Goal: Find specific page/section

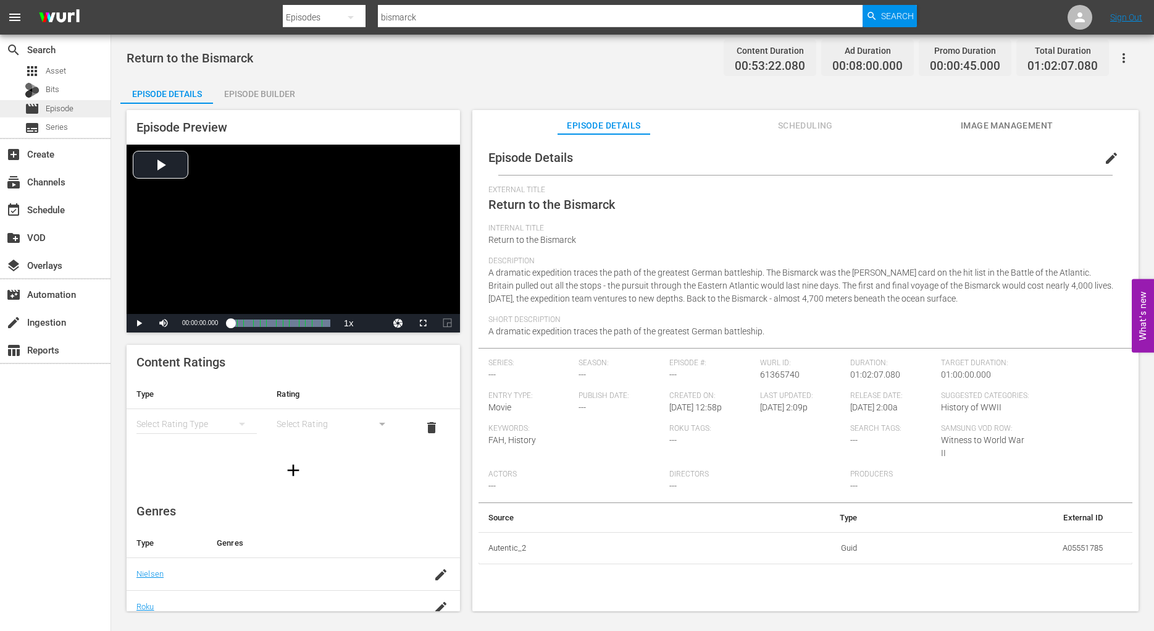
click at [59, 107] on span "Episode" at bounding box center [60, 109] width 28 height 12
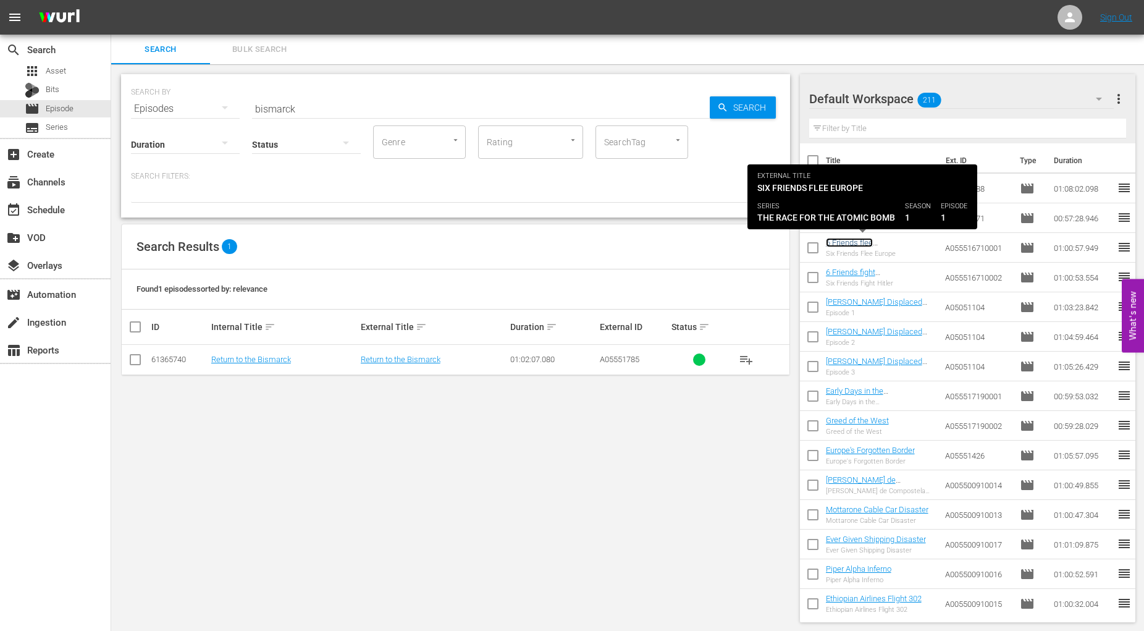
click at [861, 243] on link "6 Friends flee [GEOGRAPHIC_DATA]" at bounding box center [863, 247] width 75 height 19
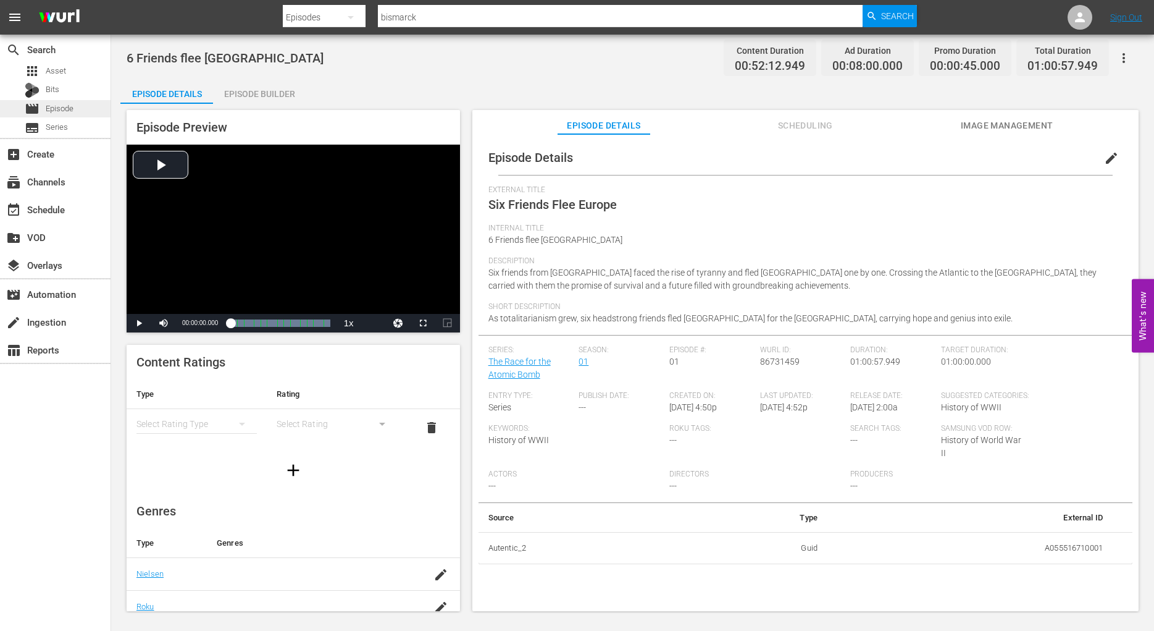
click at [64, 109] on span "Episode" at bounding box center [60, 109] width 28 height 12
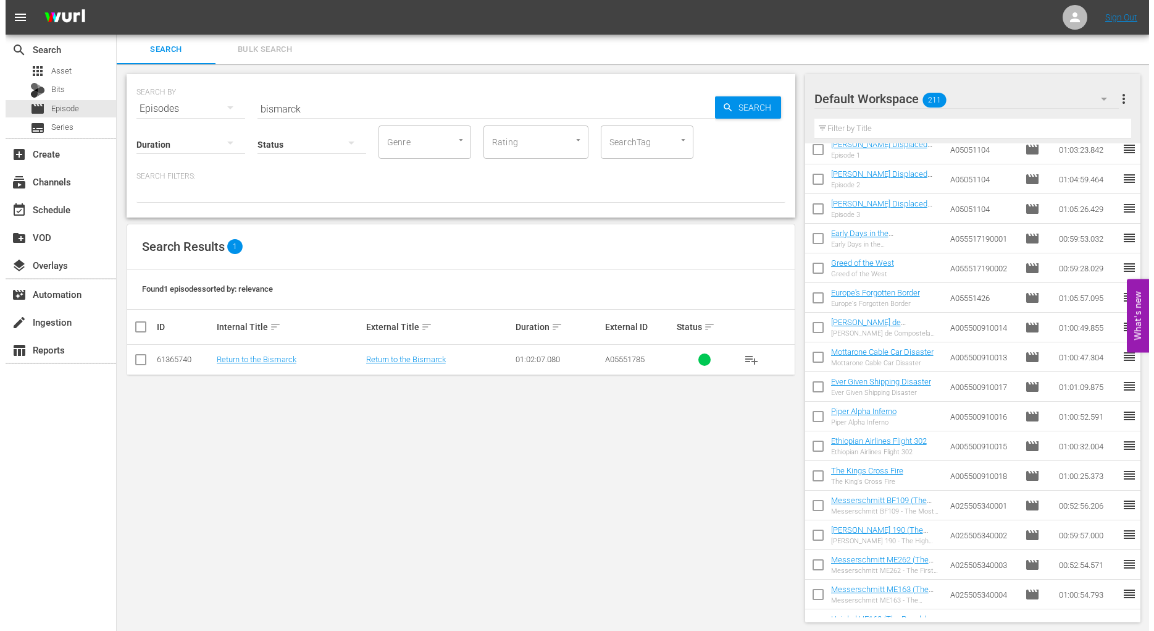
scroll to position [476, 0]
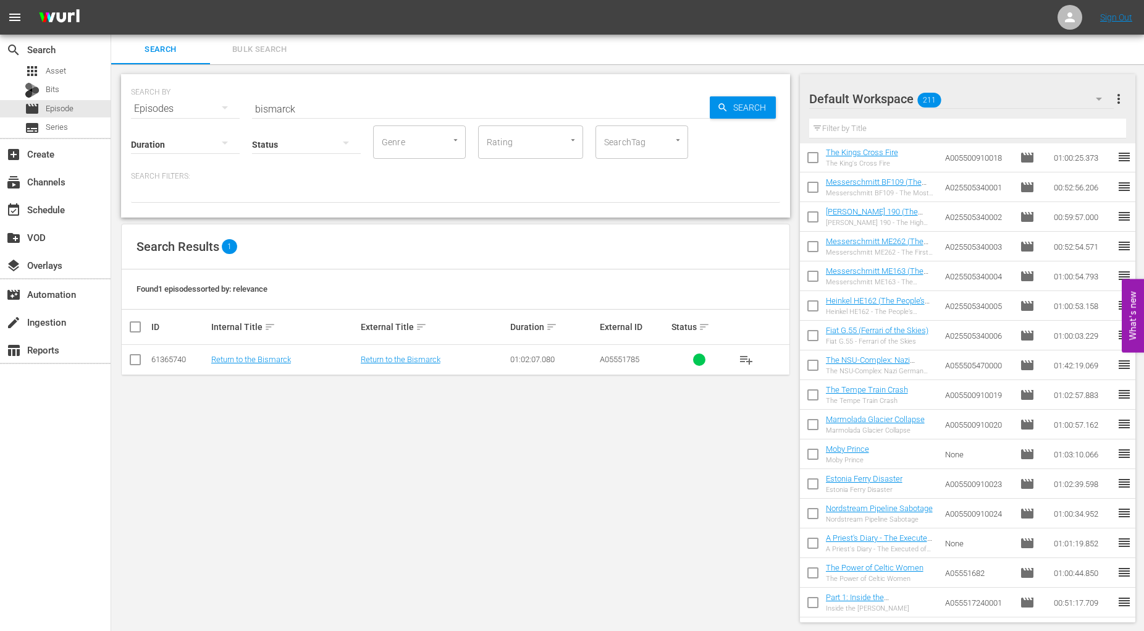
click at [839, 455] on div "Moby Prince Moby Prince" at bounding box center [847, 454] width 43 height 20
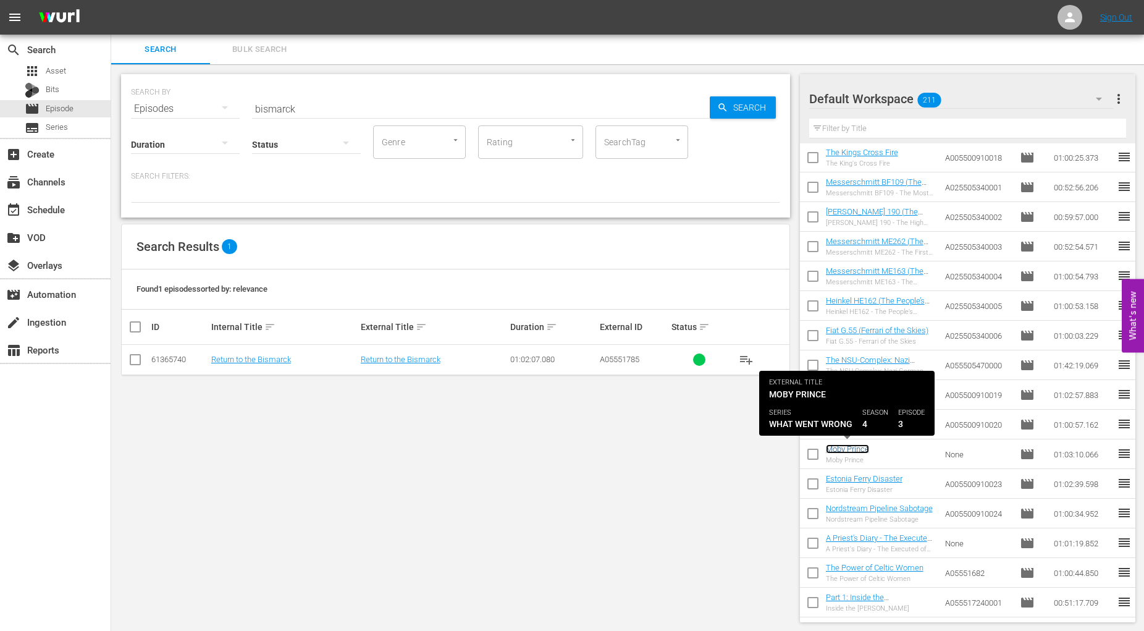
click at [842, 446] on link "Moby Prince" at bounding box center [847, 448] width 43 height 9
